Goal: Information Seeking & Learning: Learn about a topic

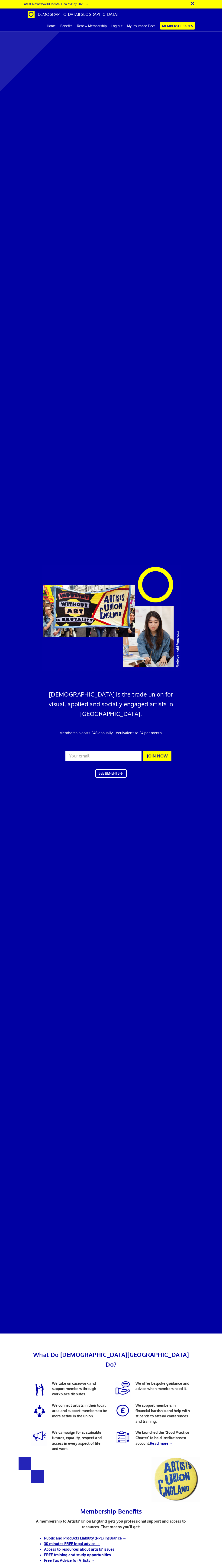
scroll to position [150, 0]
click at [100, 769] on link "SEE BENEFITS" at bounding box center [110, 773] width 35 height 9
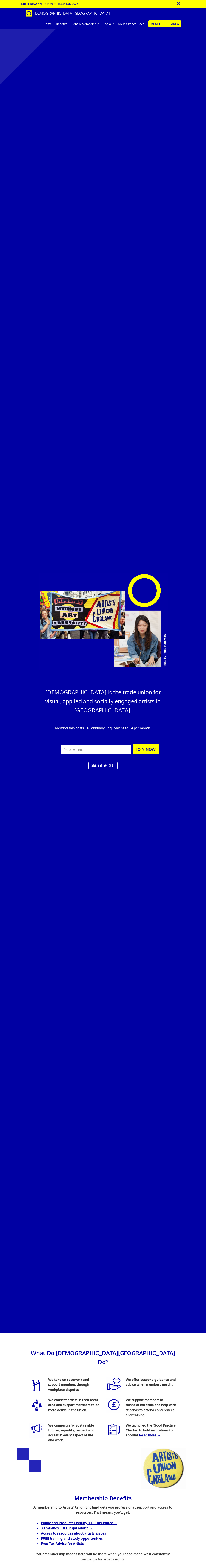
scroll to position [887, 0]
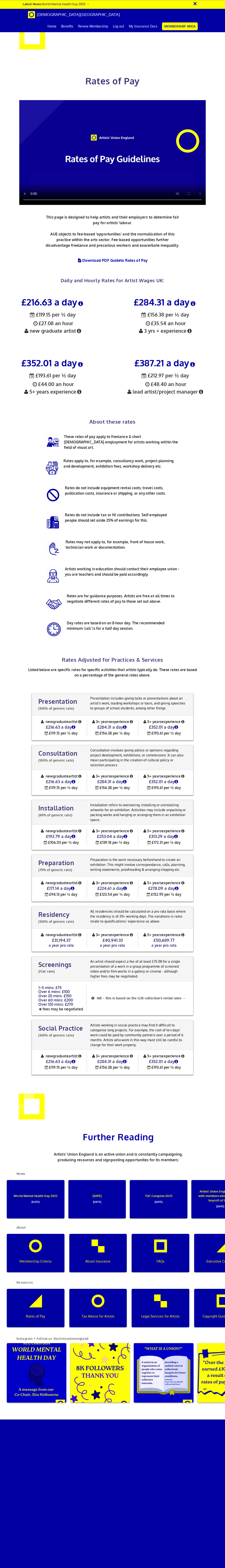
scroll to position [722, 0]
click at [65, 12] on link "[DEMOGRAPHIC_DATA][GEOGRAPHIC_DATA]" at bounding box center [74, 15] width 99 height 12
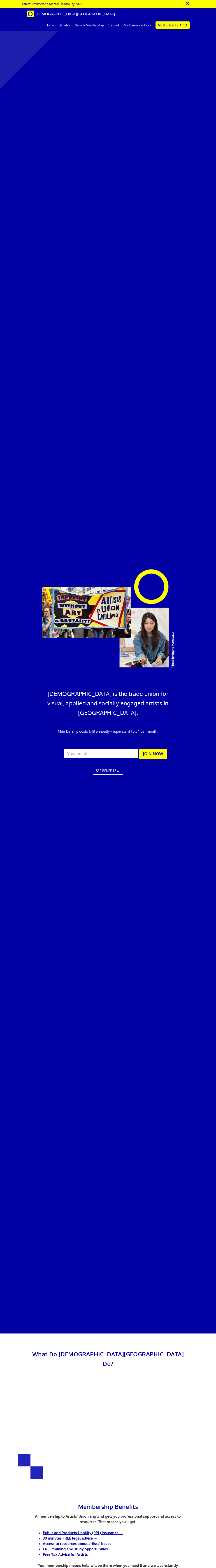
scroll to position [104, 0]
click at [205, 20] on div "× Latest News: World Mental Health Day 2025 → [DEMOGRAPHIC_DATA][GEOGRAPHIC_DAT…" at bounding box center [108, 15] width 216 height 31
